Goal: Task Accomplishment & Management: Manage account settings

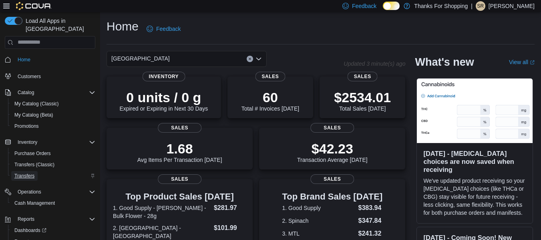
click at [30, 173] on span "Transfers" at bounding box center [24, 176] width 20 height 6
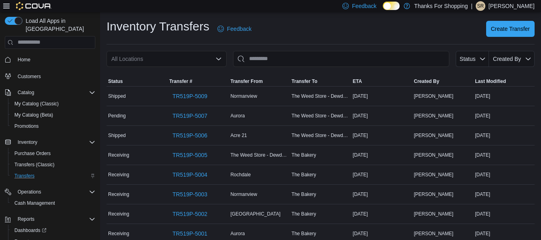
click at [133, 58] on div "All Locations" at bounding box center [167, 59] width 120 height 16
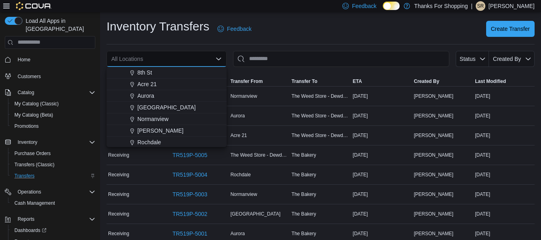
scroll to position [119, 0]
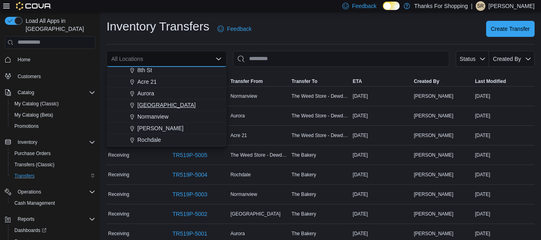
click at [157, 103] on span "[GEOGRAPHIC_DATA]" at bounding box center [166, 105] width 58 height 8
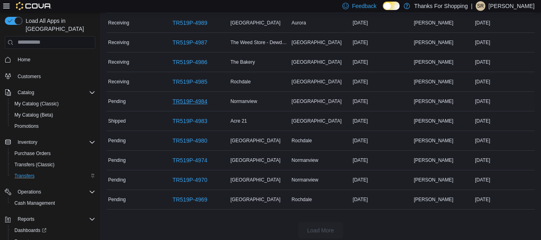
scroll to position [117, 0]
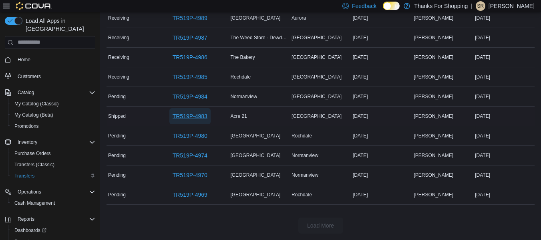
click at [190, 119] on span "TR519P-4983" at bounding box center [190, 116] width 35 height 8
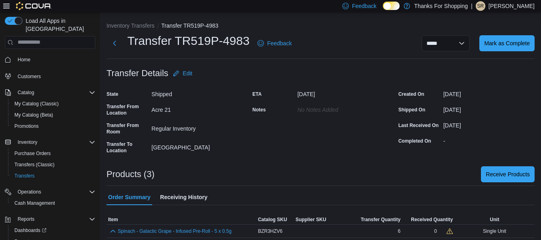
scroll to position [31, 0]
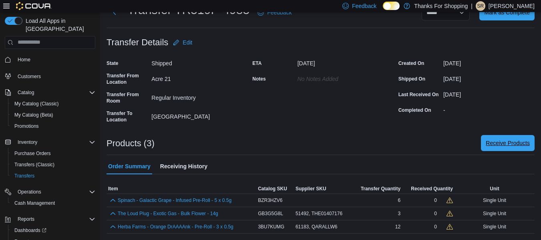
click at [512, 143] on span "Receive Products" at bounding box center [508, 143] width 44 height 8
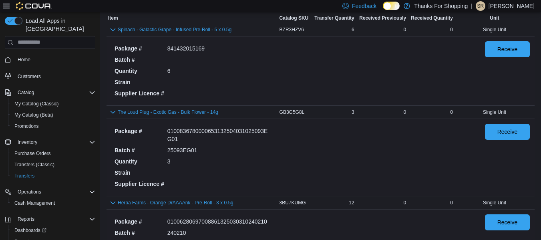
scroll to position [88, 0]
click at [503, 42] on span "Receive" at bounding box center [507, 48] width 35 height 16
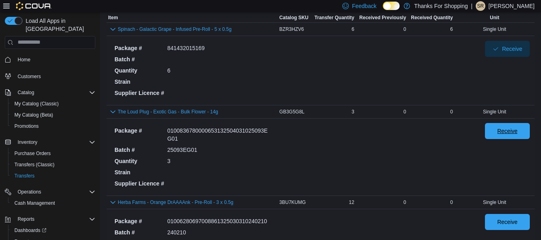
click at [506, 132] on span "Receive" at bounding box center [508, 131] width 20 height 8
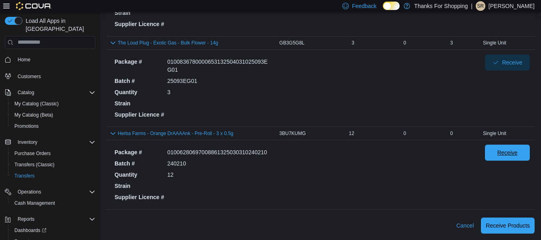
click at [510, 155] on span "Receive" at bounding box center [508, 153] width 20 height 8
click at [515, 224] on span "Receive Products" at bounding box center [508, 225] width 44 height 8
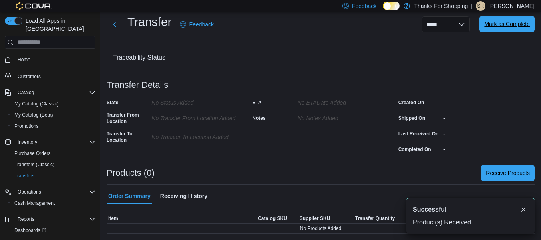
click at [512, 22] on span "Mark as Complete" at bounding box center [507, 24] width 46 height 8
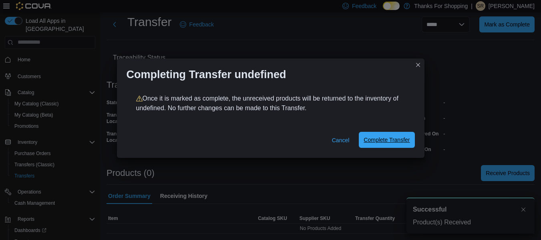
click at [399, 135] on span "Complete Transfer" at bounding box center [387, 140] width 46 height 16
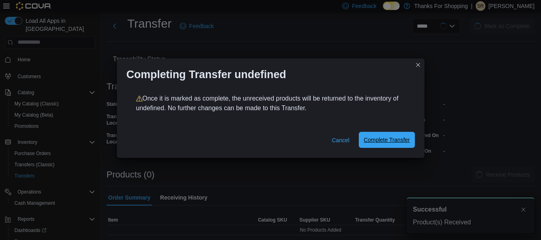
scroll to position [20, 0]
